Goal: Information Seeking & Learning: Understand process/instructions

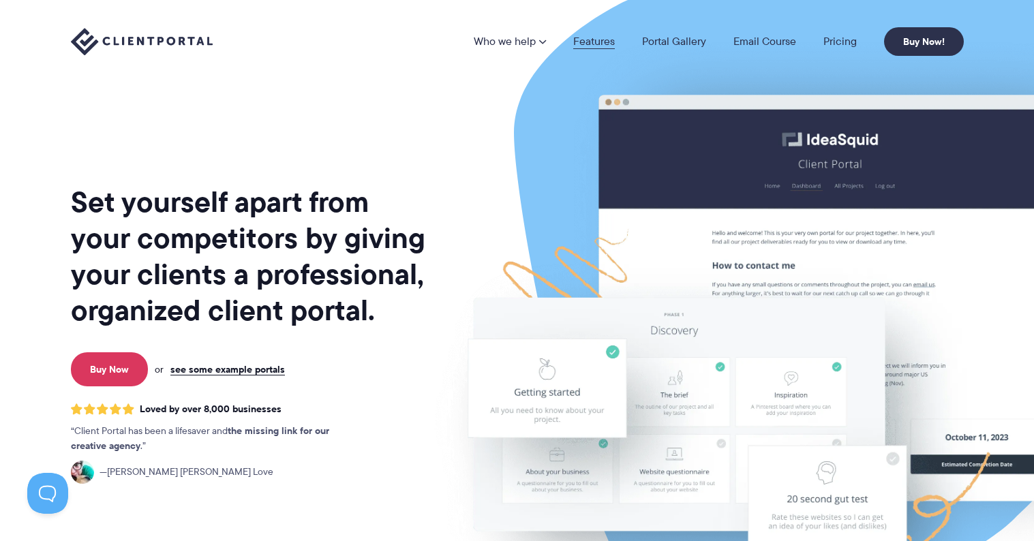
click at [597, 42] on link "Features" at bounding box center [594, 41] width 42 height 11
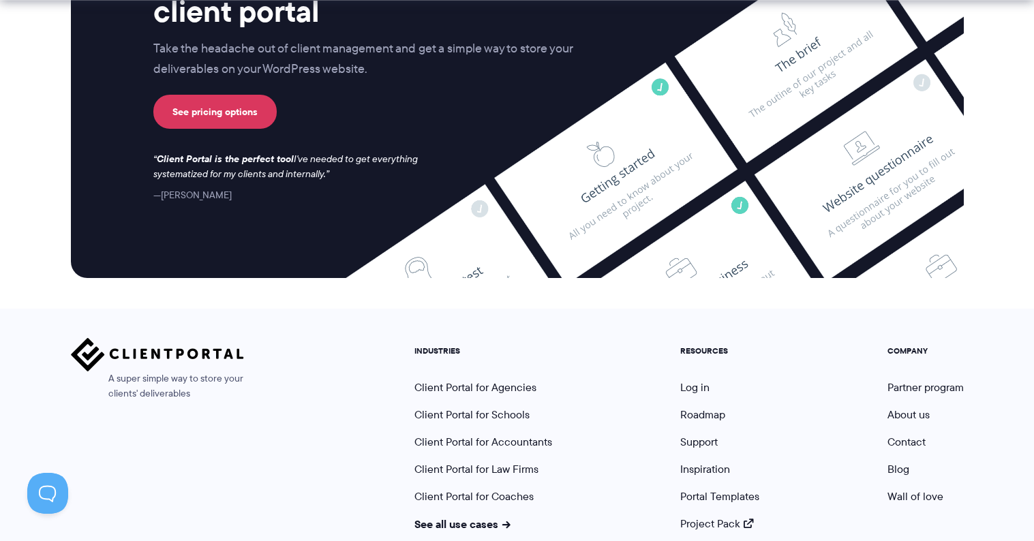
scroll to position [3669, 0]
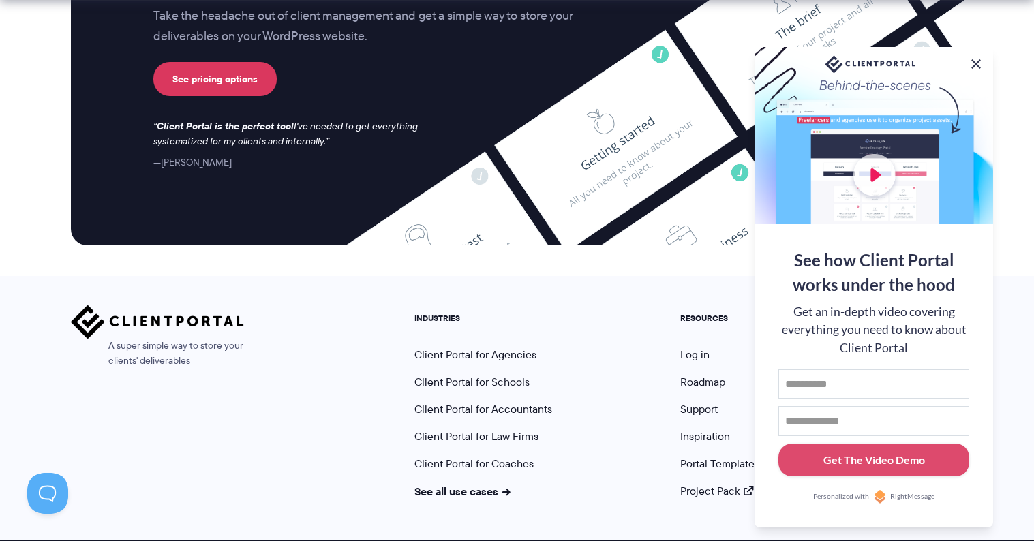
click at [978, 59] on button at bounding box center [976, 64] width 16 height 16
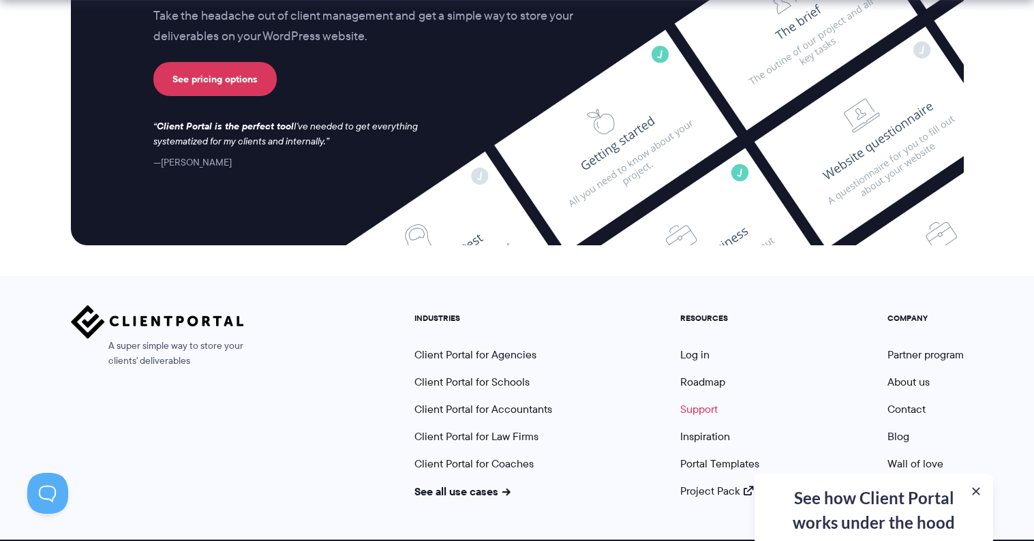
click at [699, 402] on link "Support" at bounding box center [700, 410] width 38 height 16
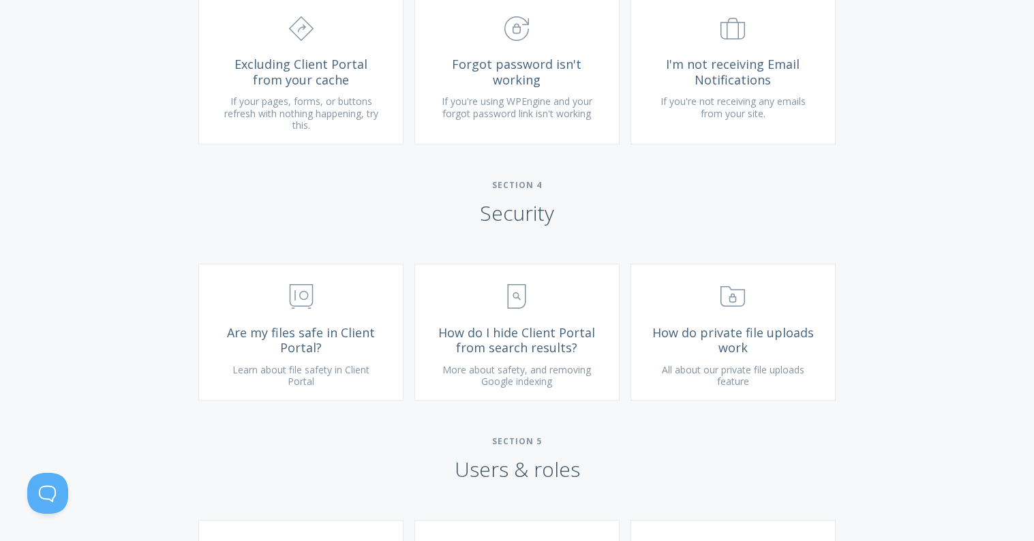
scroll to position [1690, 0]
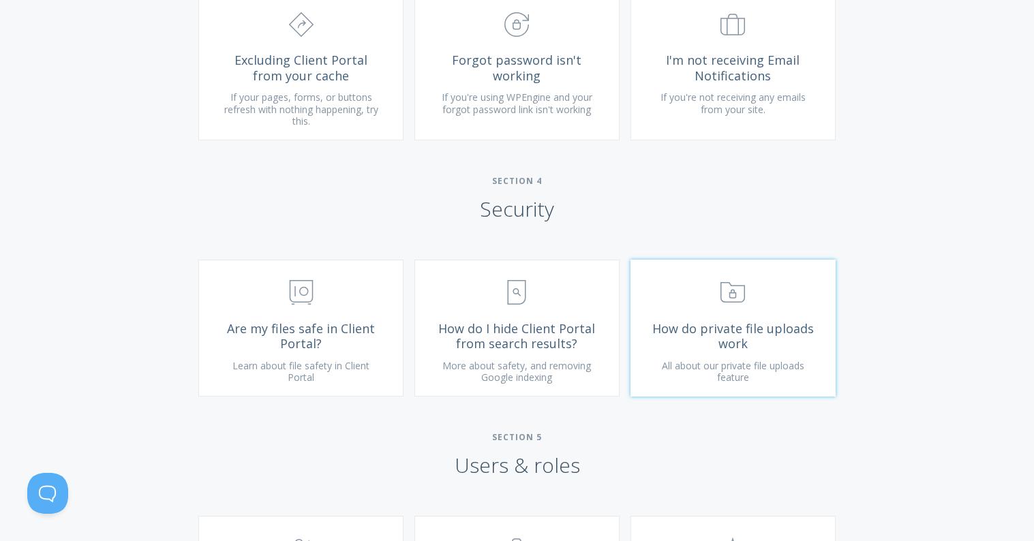
click at [727, 305] on icon ".st0{fill:none;stroke:#000000;stroke-width:2;stroke-miterlimit:10;} Untitled-15" at bounding box center [733, 292] width 25 height 25
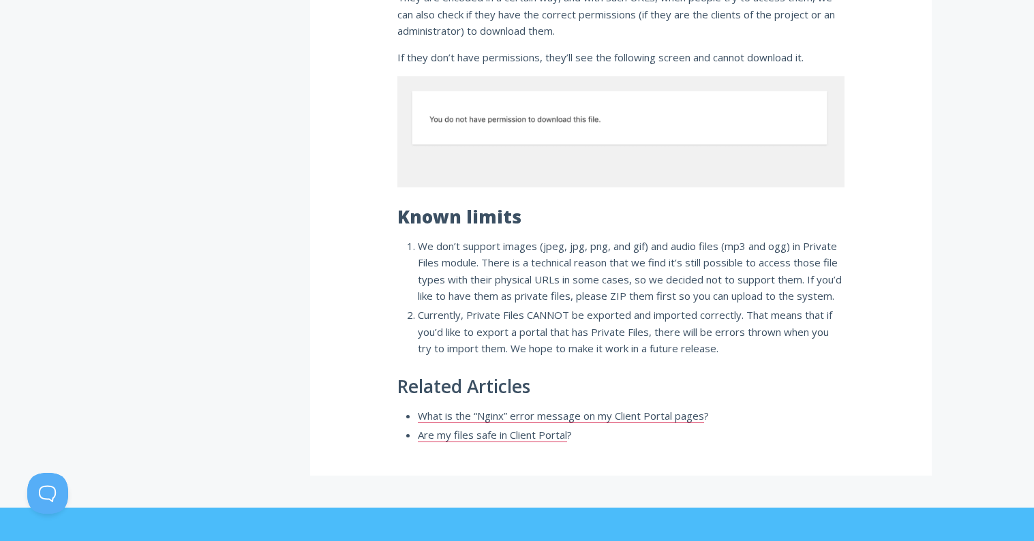
scroll to position [1063, 0]
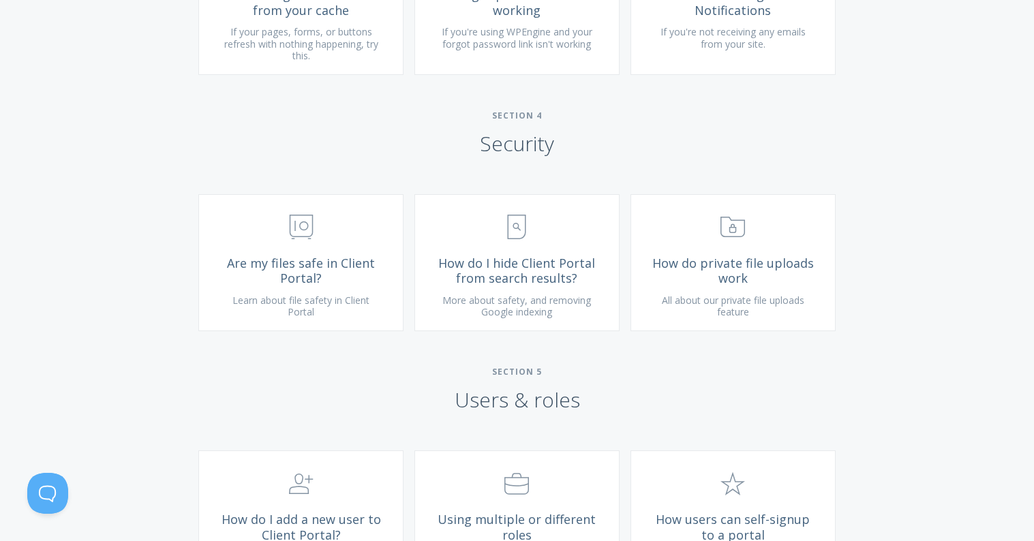
scroll to position [1763, 0]
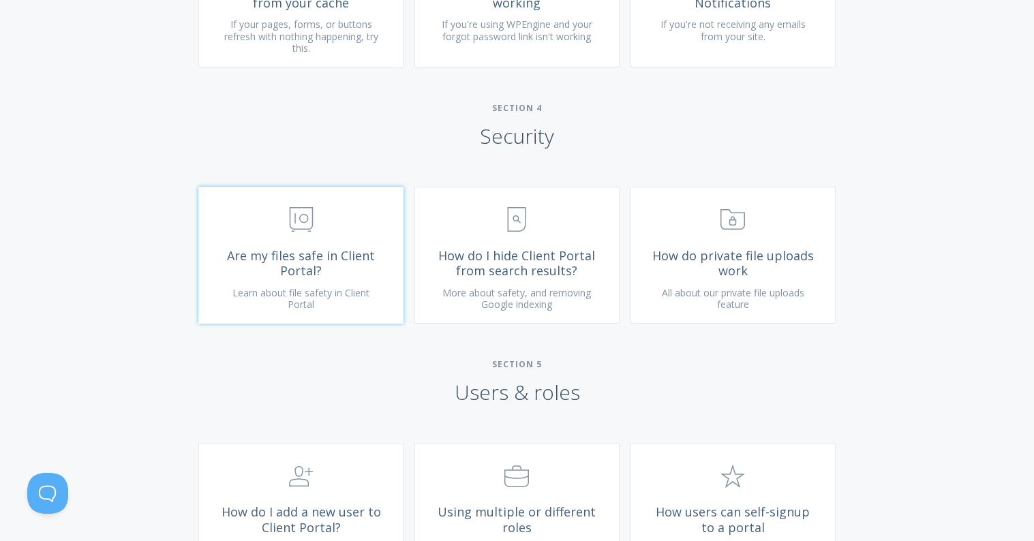
click at [329, 277] on span "Are my files safe in Client Portal?" at bounding box center [301, 263] width 163 height 31
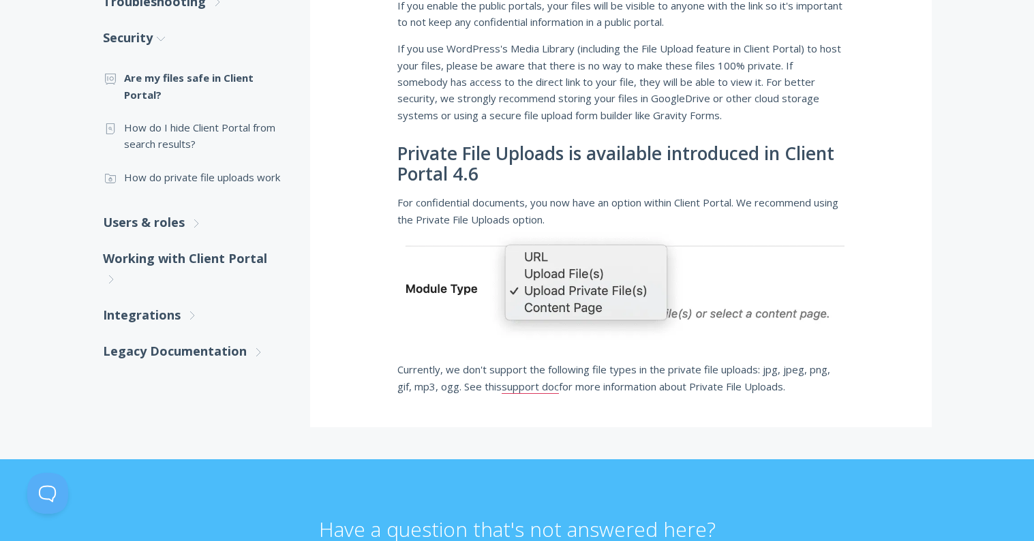
scroll to position [380, 0]
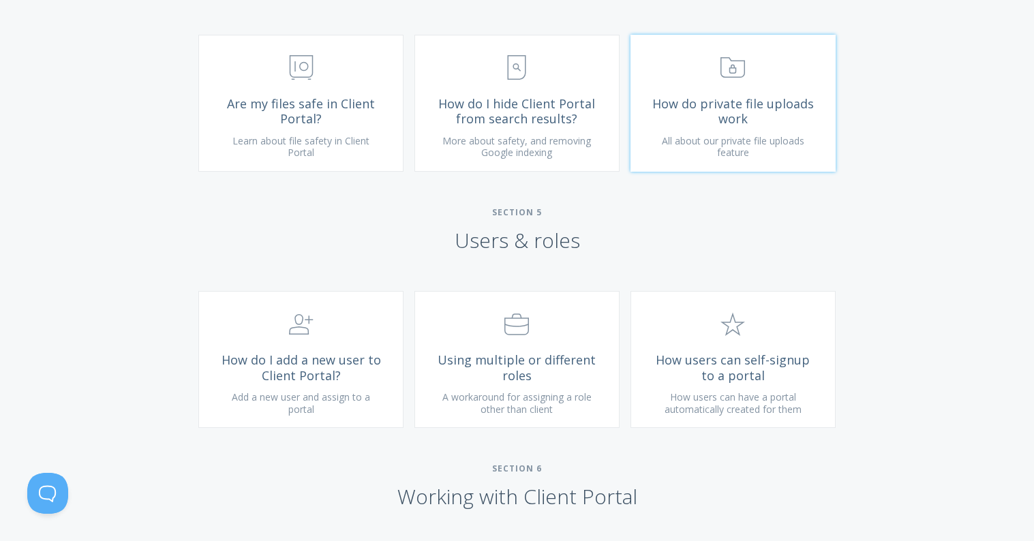
scroll to position [1918, 0]
click at [750, 381] on span "How users can self-signup to a portal" at bounding box center [733, 365] width 163 height 31
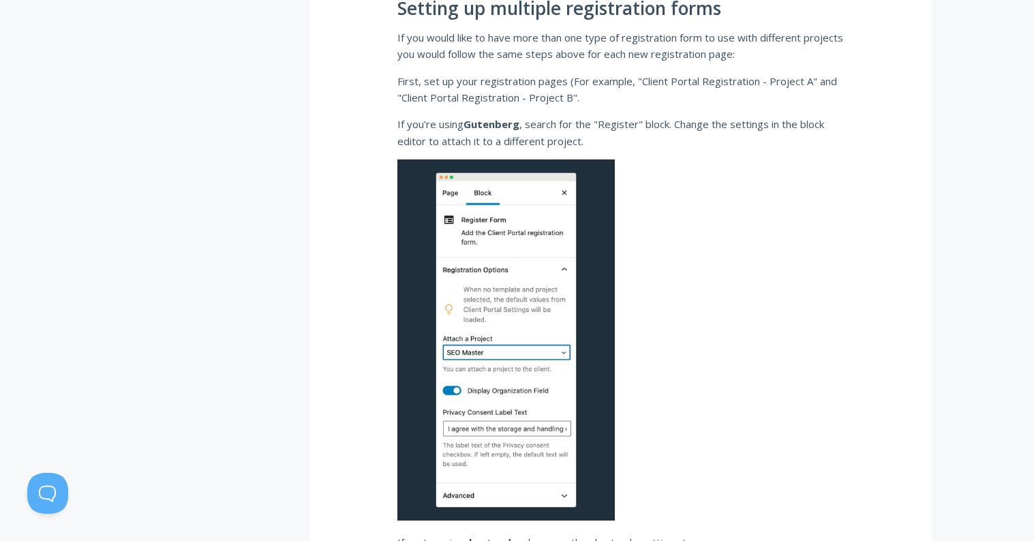
scroll to position [3504, 0]
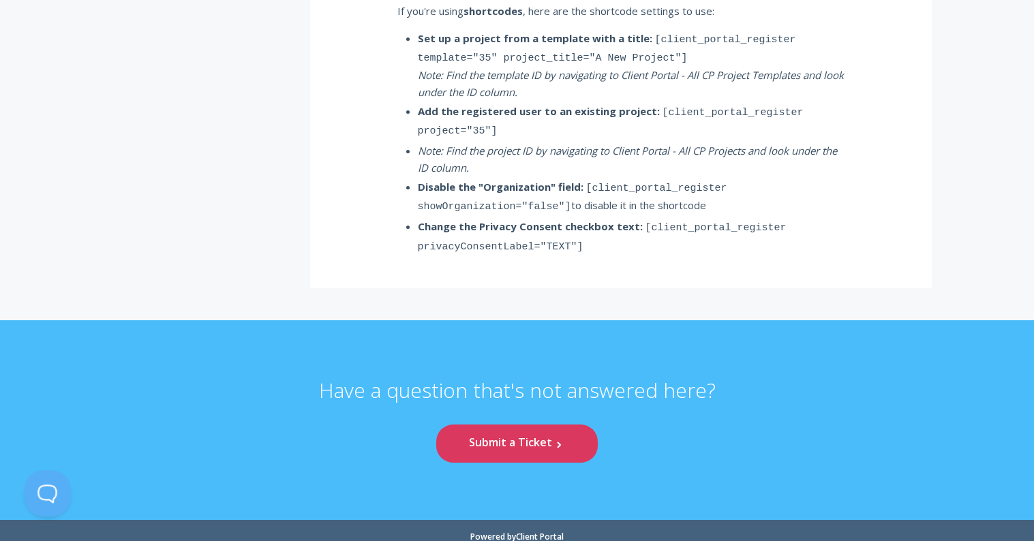
click at [42, 492] on button at bounding box center [45, 491] width 41 height 41
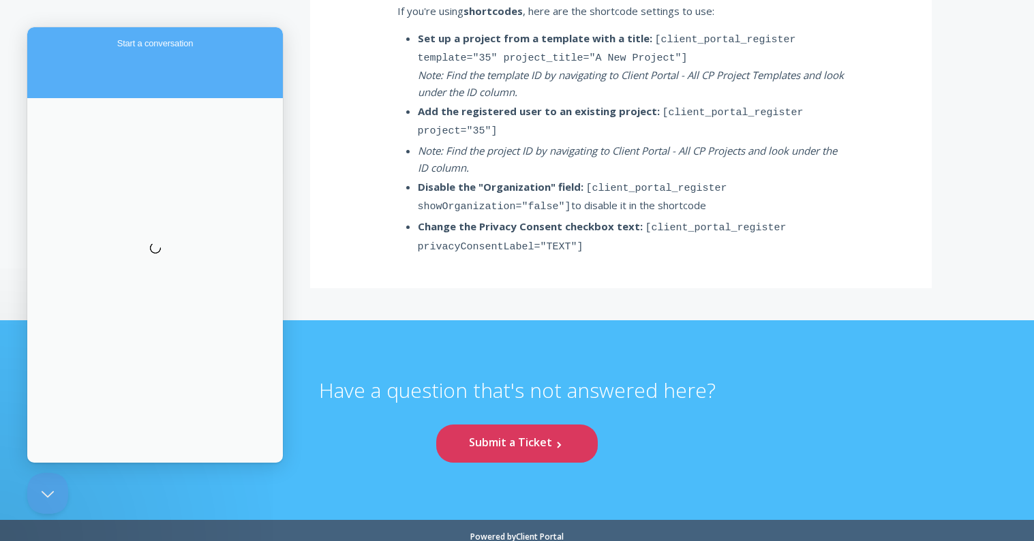
scroll to position [0, 0]
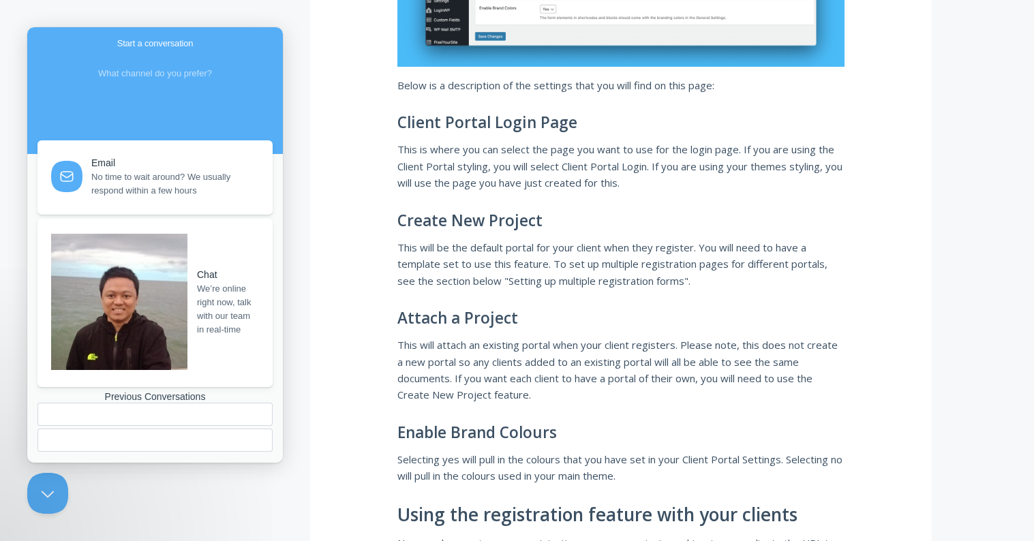
scroll to position [1916, 0]
click at [38, 492] on button "Close Beacon popover" at bounding box center [45, 491] width 41 height 41
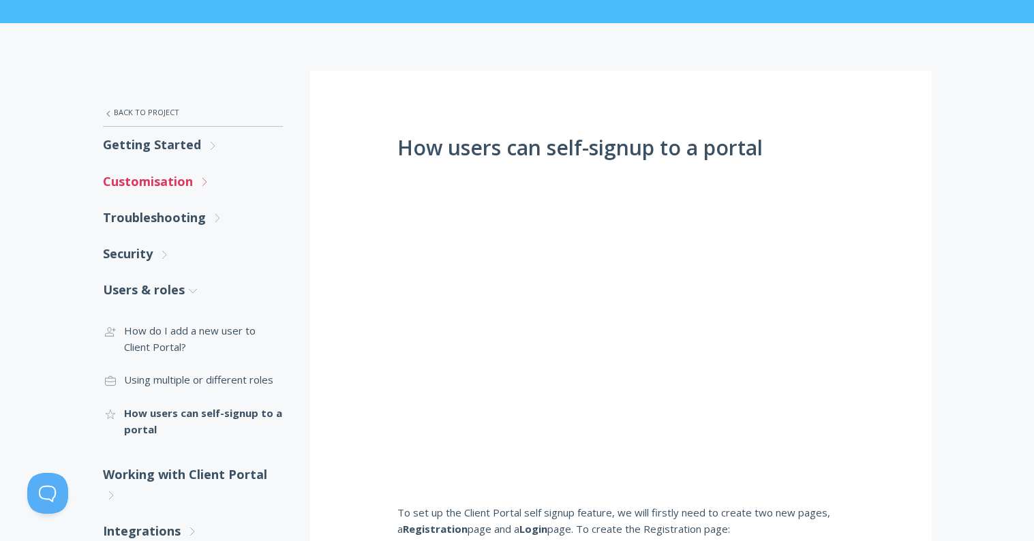
scroll to position [160, 0]
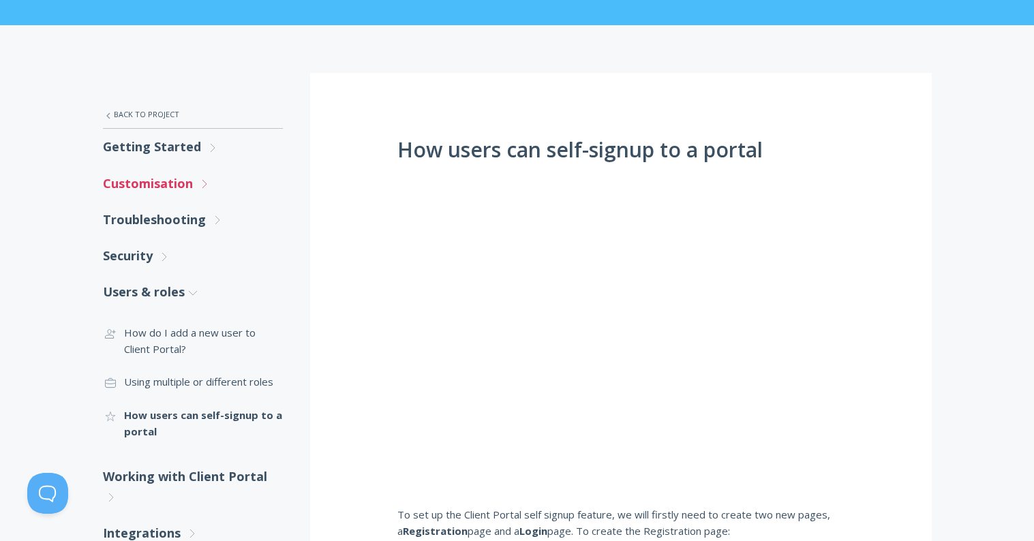
click at [164, 174] on link "Customisation .st0{fill:none;stroke:#000000;stroke-width:2;stroke-miterlimit:10…" at bounding box center [193, 184] width 180 height 36
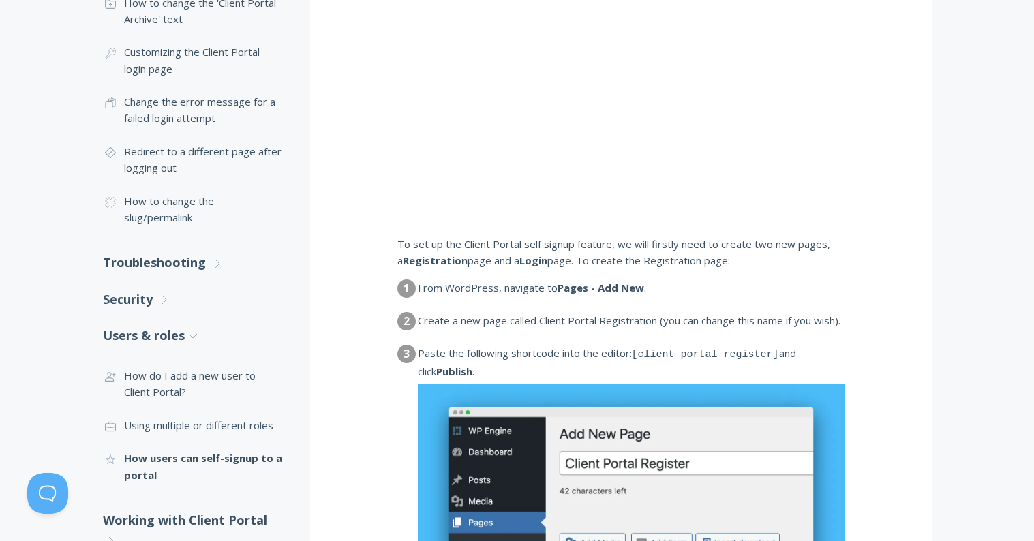
scroll to position [433, 0]
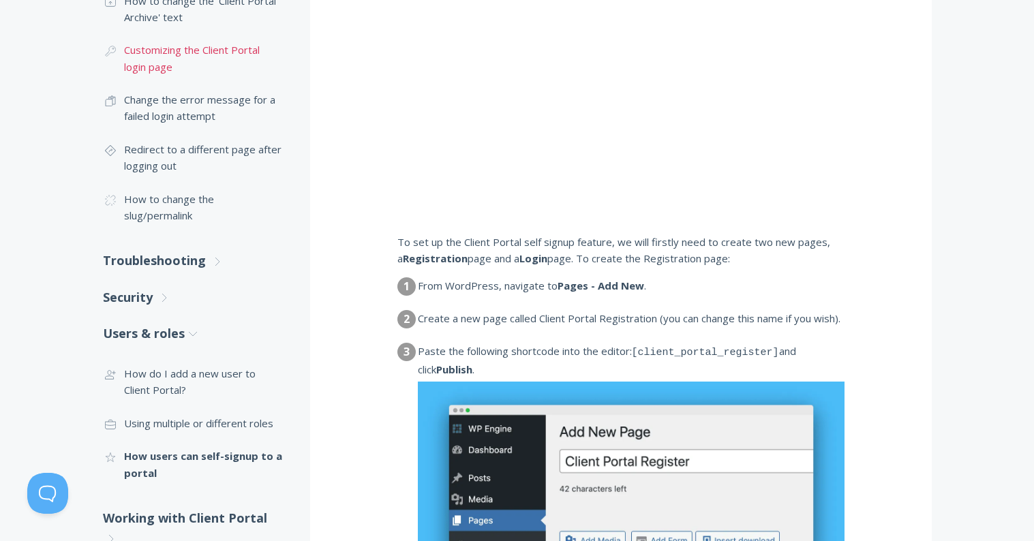
click at [145, 53] on link ".cls-1{fill:none;stroke:#000;stroke-miterlimit:10;stroke-width:2px;} 1. General…" at bounding box center [193, 58] width 180 height 50
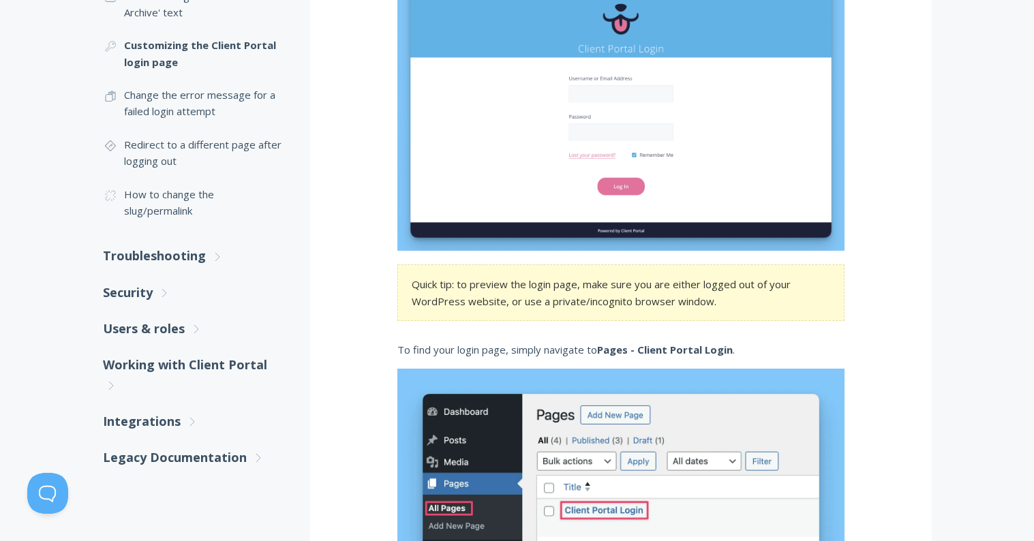
scroll to position [441, 0]
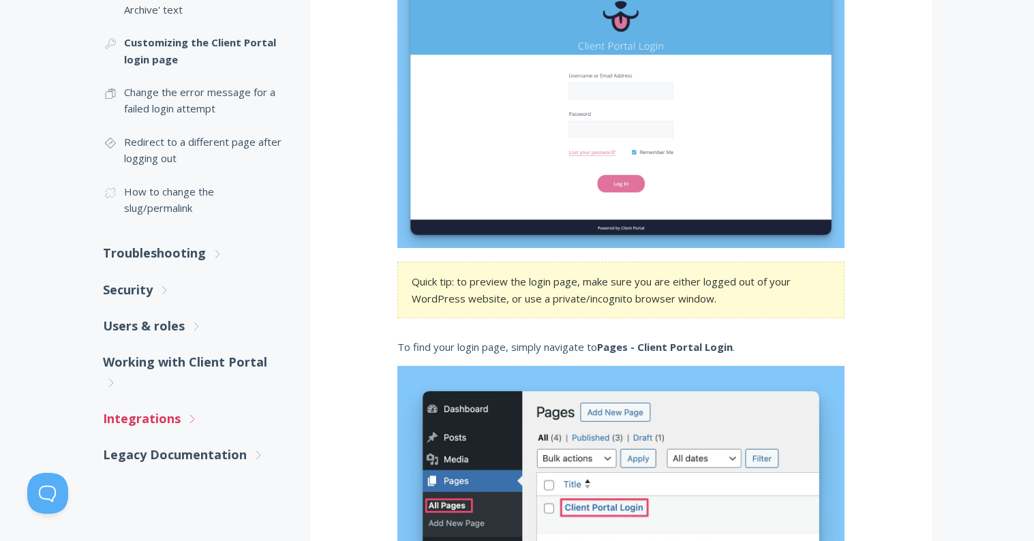
click at [168, 411] on link "Integrations .st0{fill:none;stroke:#000000;stroke-width:2;stroke-miterlimit:10;…" at bounding box center [193, 419] width 180 height 36
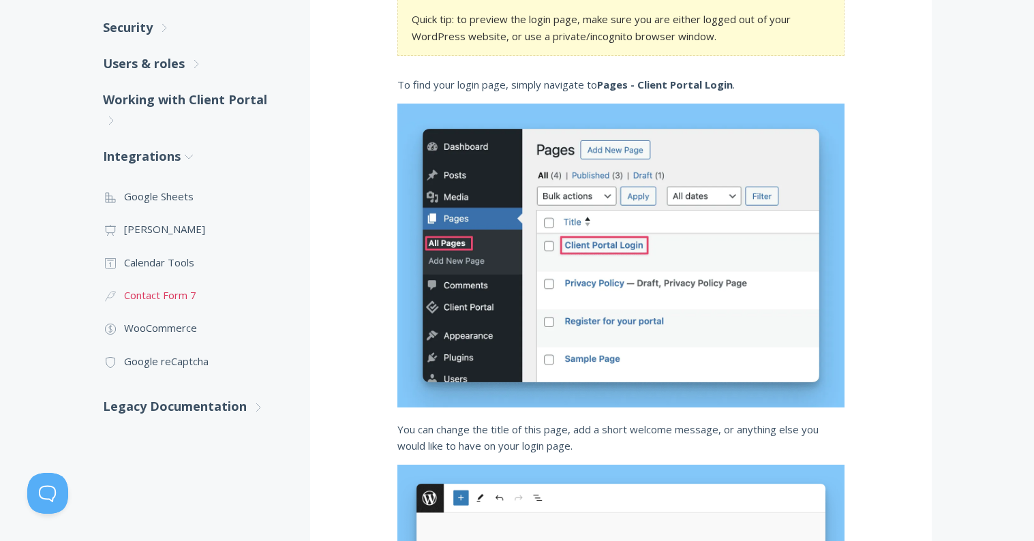
scroll to position [587, 0]
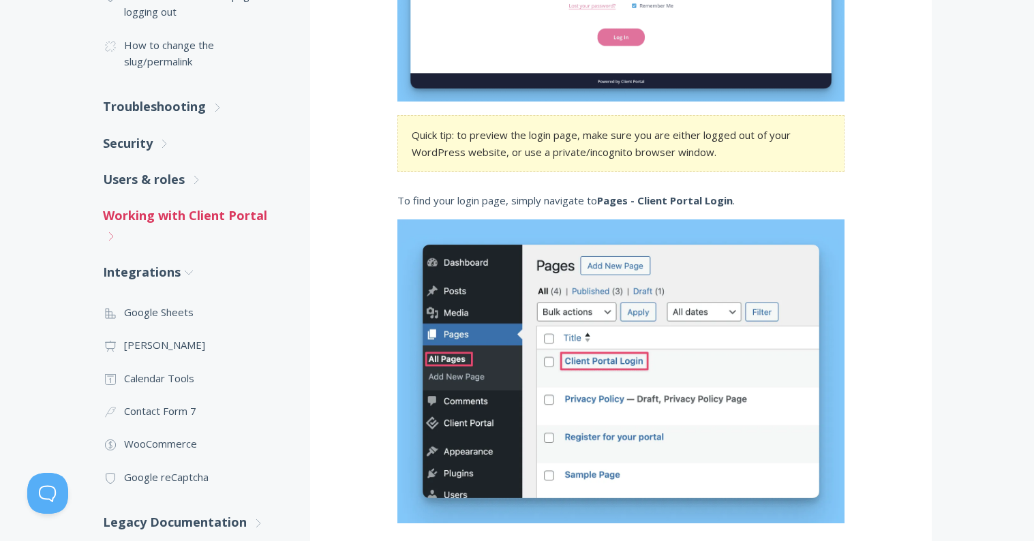
click at [111, 237] on icon ".st0{fill:none;stroke:#000000;stroke-width:2;stroke-miterlimit:10;} Untitled-27" at bounding box center [111, 236] width 12 height 12
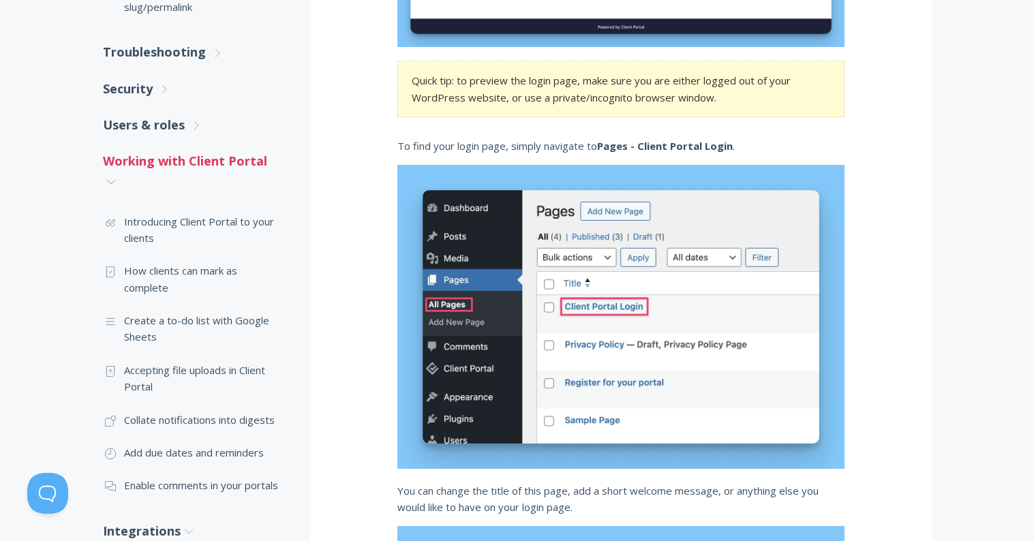
scroll to position [645, 0]
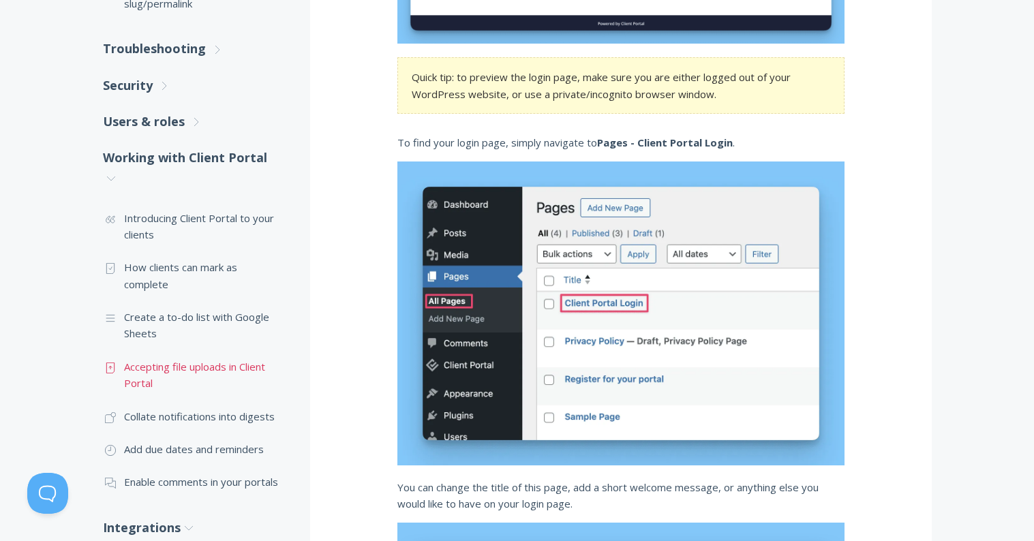
click at [155, 365] on link ".st0{fill:none;stroke:#000000;stroke-width:2;stroke-miterlimit:10;} Untitled-15…" at bounding box center [193, 375] width 180 height 50
